Goal: Register for event/course

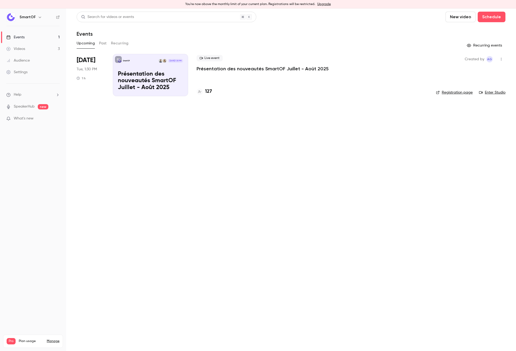
click at [230, 70] on p "Présentation des nouveautés SmartOF Juillet - Août 2025" at bounding box center [263, 69] width 132 height 6
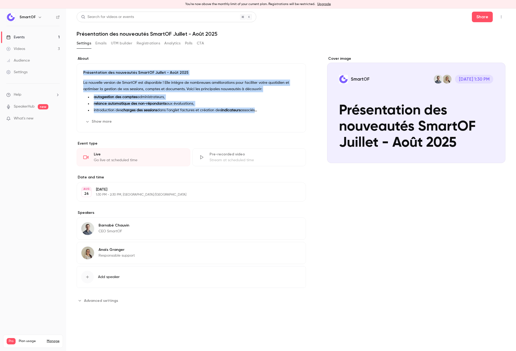
drag, startPoint x: 220, startPoint y: 58, endPoint x: 232, endPoint y: 124, distance: 67.1
click at [232, 124] on section "About Présentation des nouveautés SmartOF Juillet - Août 2025 La nouvelle versi…" at bounding box center [191, 94] width 229 height 76
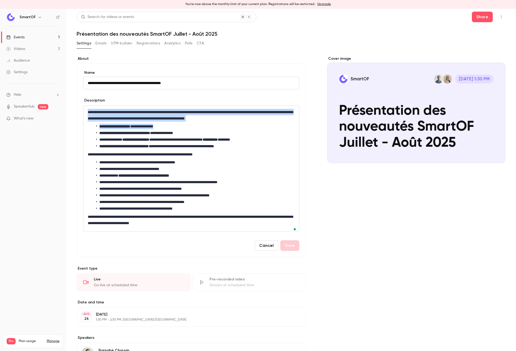
drag, startPoint x: 232, startPoint y: 124, endPoint x: 235, endPoint y: 96, distance: 28.9
click at [235, 96] on form "**********" at bounding box center [191, 160] width 216 height 181
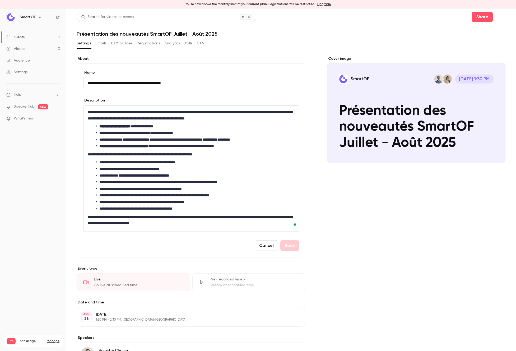
click at [267, 248] on button "Cancel" at bounding box center [267, 245] width 24 height 11
